Goal: Task Accomplishment & Management: Complete application form

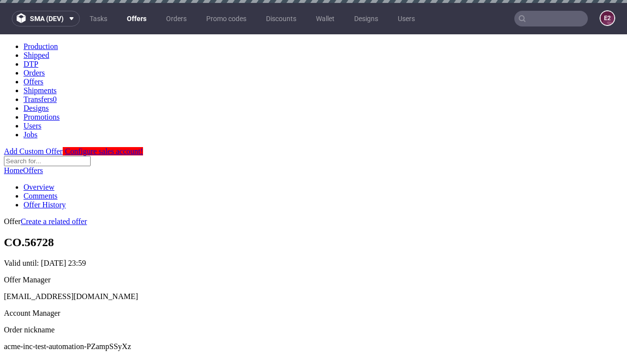
scroll to position [3, 0]
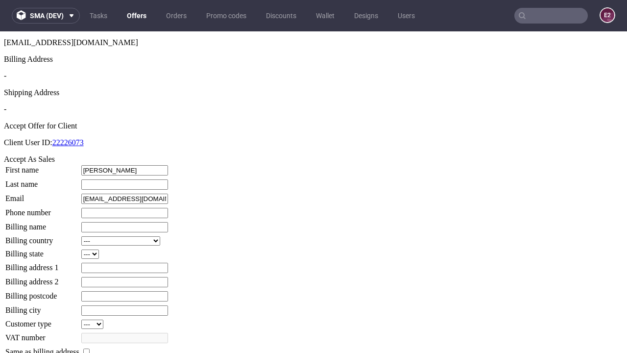
type input "Gavin"
type input "Kunze"
type input "1509813888"
type input "Cruz.Graham71"
select select "13"
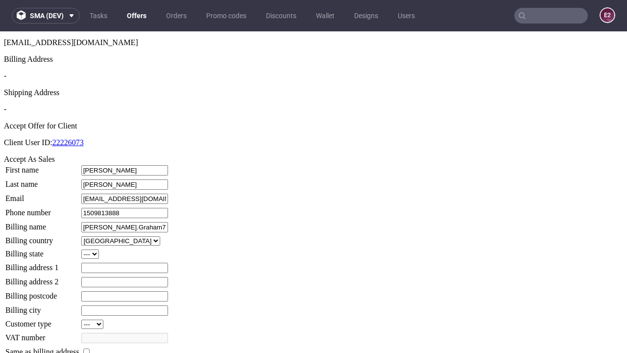
select select "132"
type input "Cruz.Graham71"
type input "4 Hobart Close"
type input "HP4 3FV"
type input "Little Goyette"
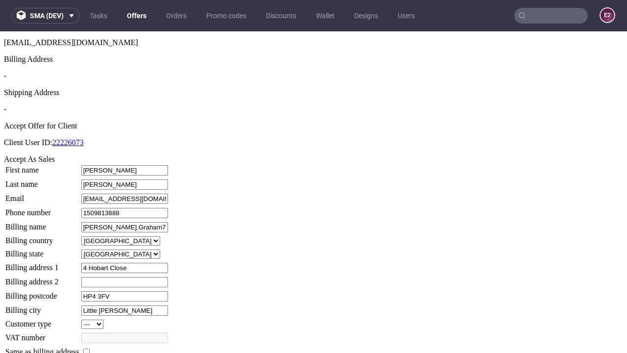
click at [90, 348] on input "checkbox" at bounding box center [86, 351] width 6 height 6
checkbox input "true"
type input "Cruz.Graham71"
select select "13"
type input "4 Hobart Close"
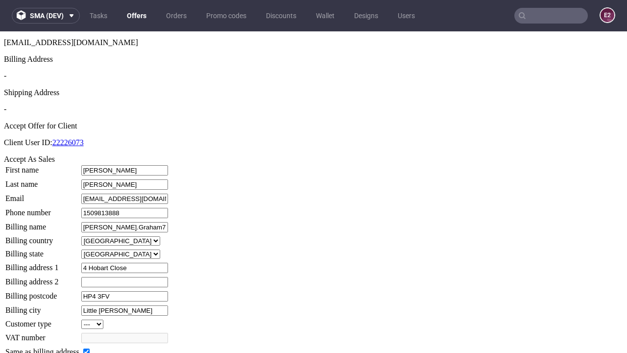
type input "HP4 3FV"
type input "Little Goyette"
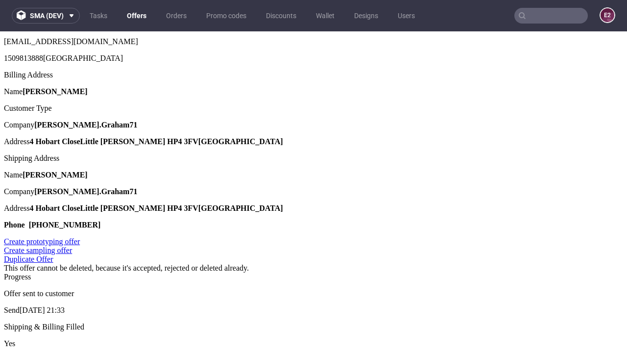
scroll to position [0, 0]
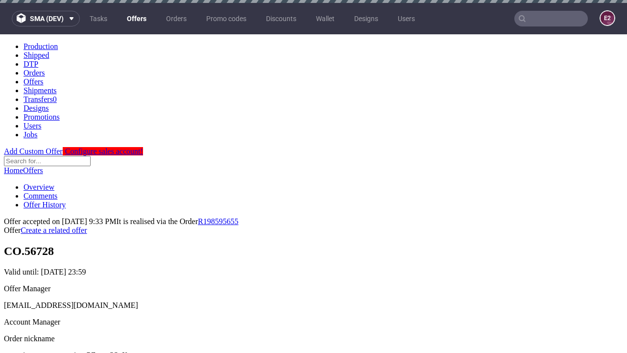
type input "[DATE]"
select select "12214305"
type input "In progress..."
